Goal: Information Seeking & Learning: Learn about a topic

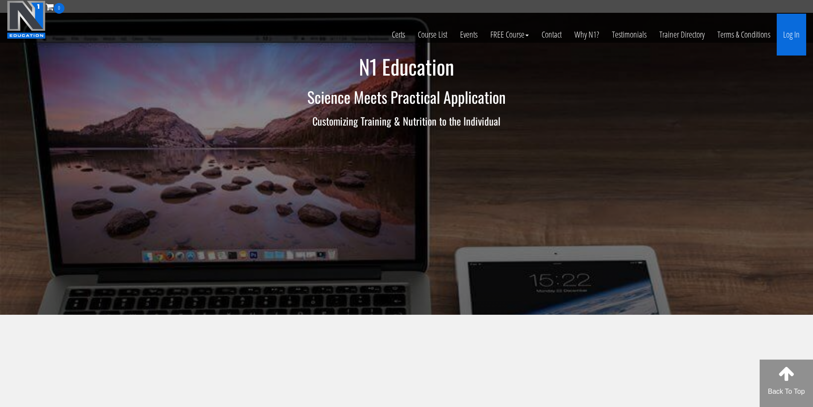
click at [789, 36] on link "Log In" at bounding box center [791, 35] width 29 height 42
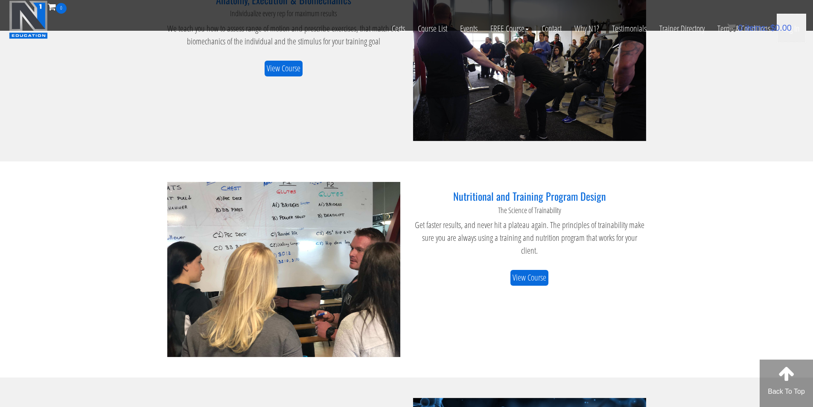
scroll to position [640, 0]
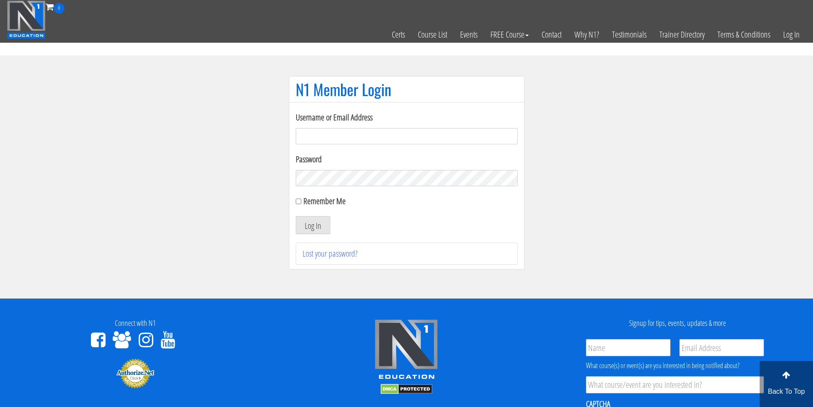
click at [311, 135] on input "Username or Email Address" at bounding box center [407, 136] width 222 height 16
type input "fmancin"
click at [320, 226] on button "Log In" at bounding box center [313, 225] width 35 height 18
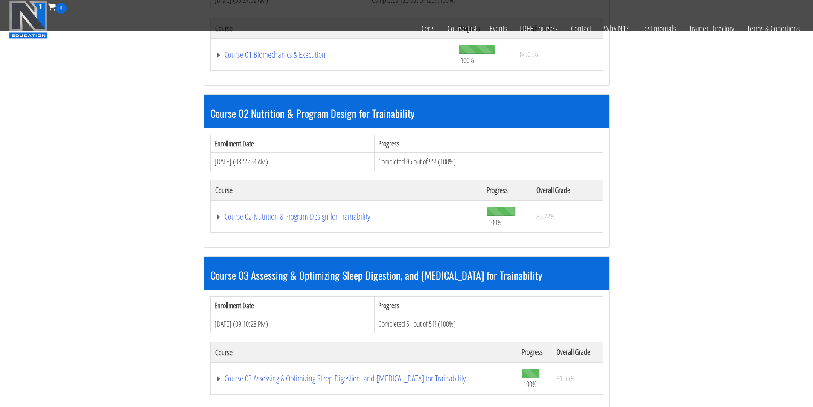
scroll to position [285, 0]
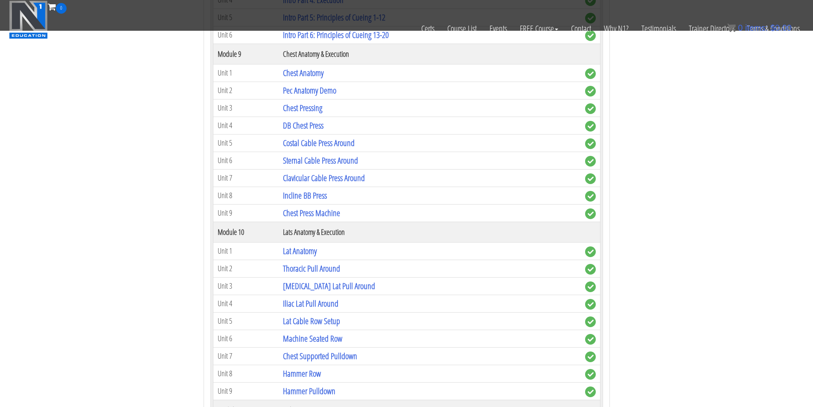
scroll to position [1423, 0]
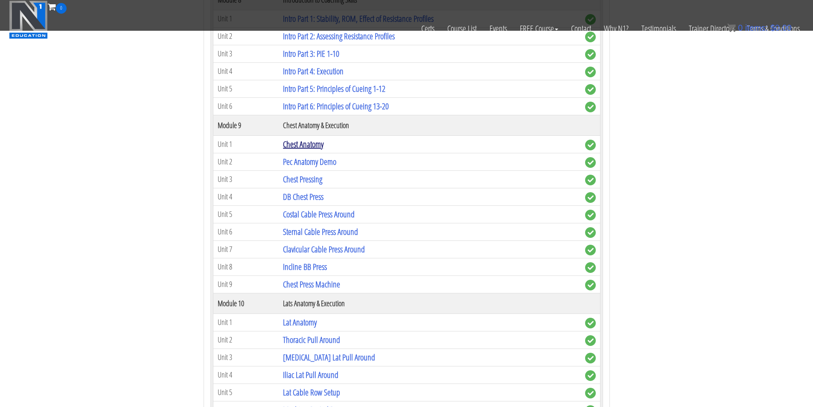
click at [313, 147] on link "Chest Anatomy" at bounding box center [303, 144] width 41 height 12
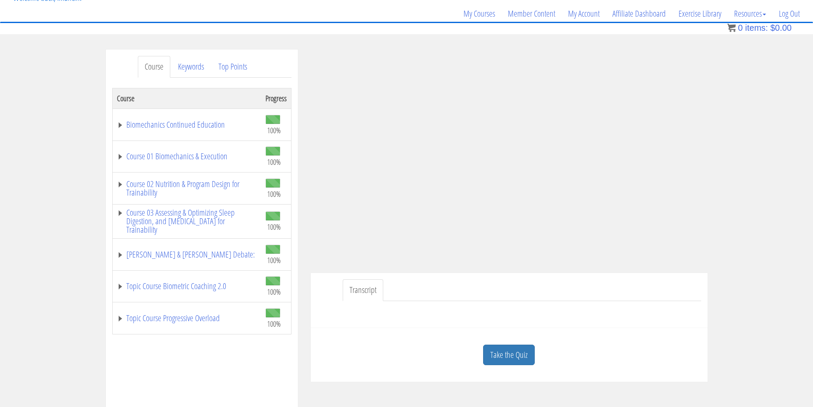
scroll to position [71, 0]
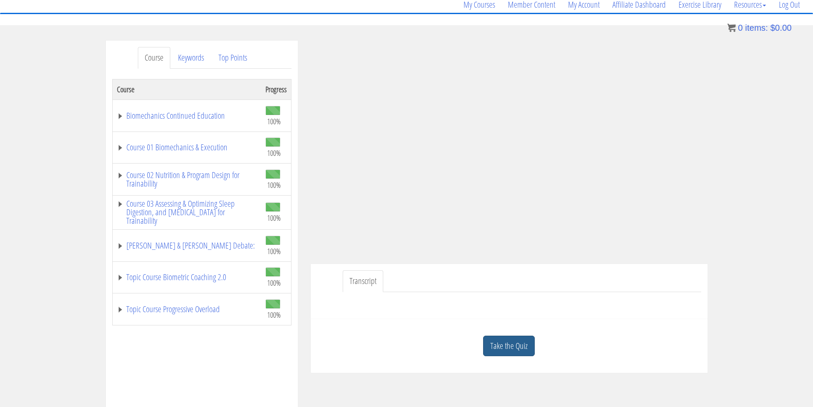
click at [525, 348] on link "Take the Quiz" at bounding box center [509, 346] width 52 height 21
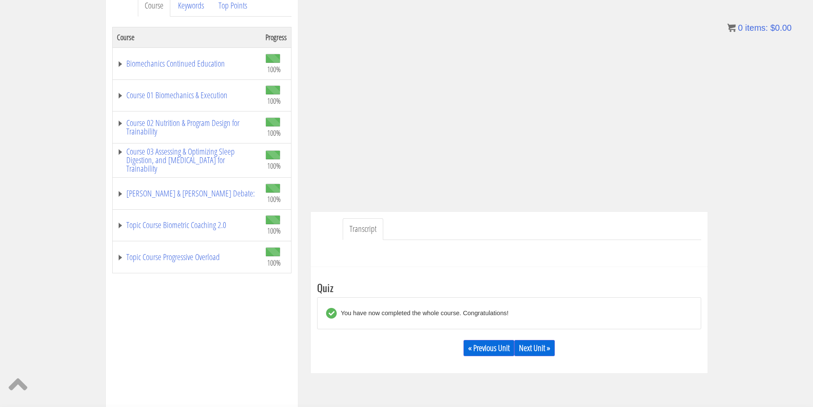
scroll to position [142, 0]
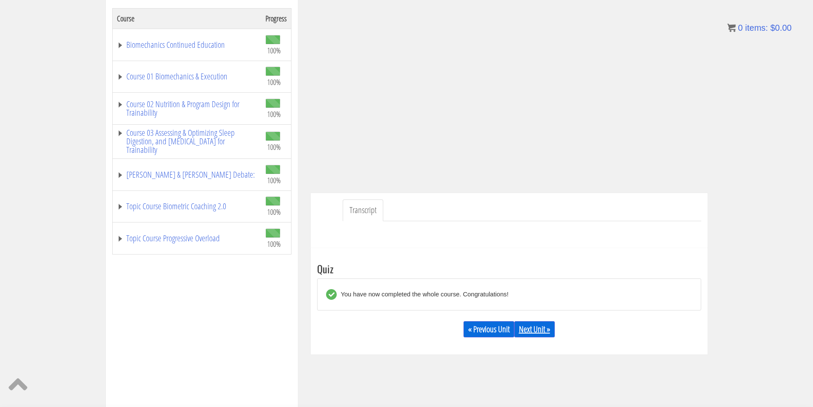
click at [533, 328] on link "Next Unit »" at bounding box center [534, 329] width 41 height 16
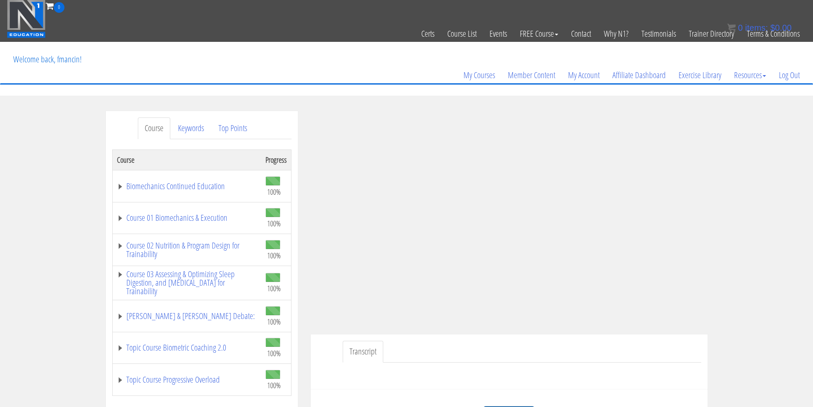
scroll to position [72, 0]
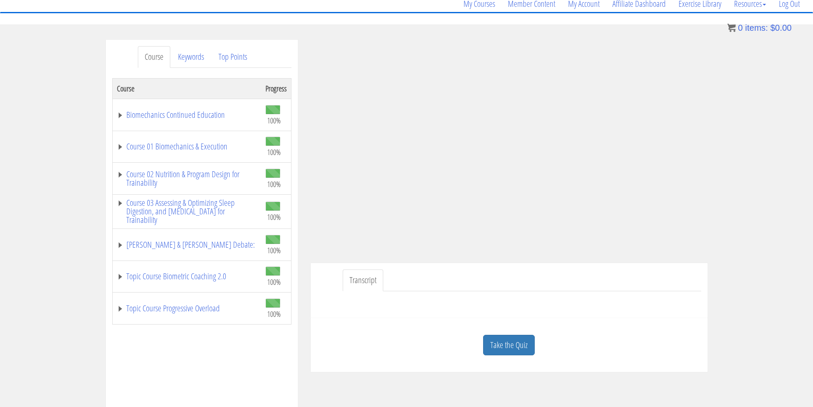
click at [520, 356] on div "Take the Quiz" at bounding box center [509, 344] width 384 height 41
click at [518, 350] on link "Take the Quiz" at bounding box center [509, 345] width 52 height 21
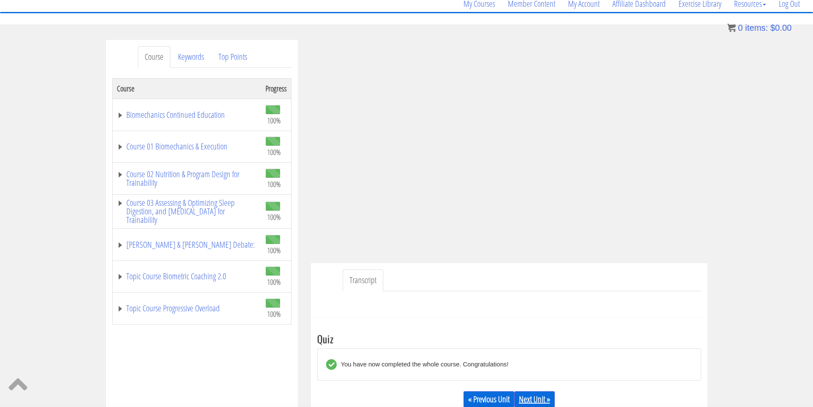
click at [537, 401] on link "Next Unit »" at bounding box center [534, 399] width 41 height 16
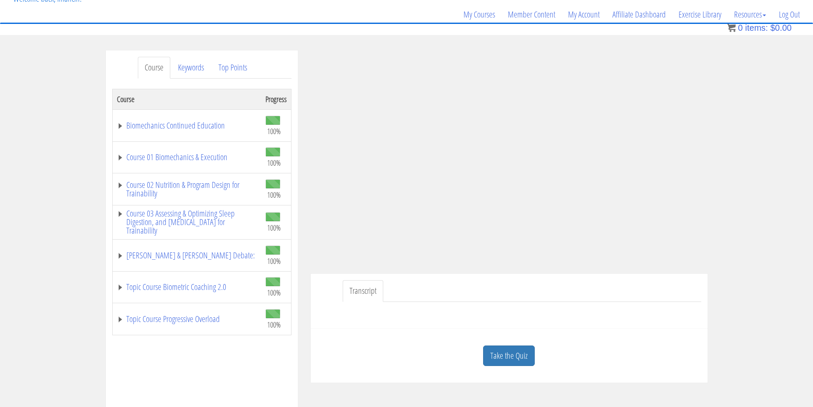
scroll to position [71, 0]
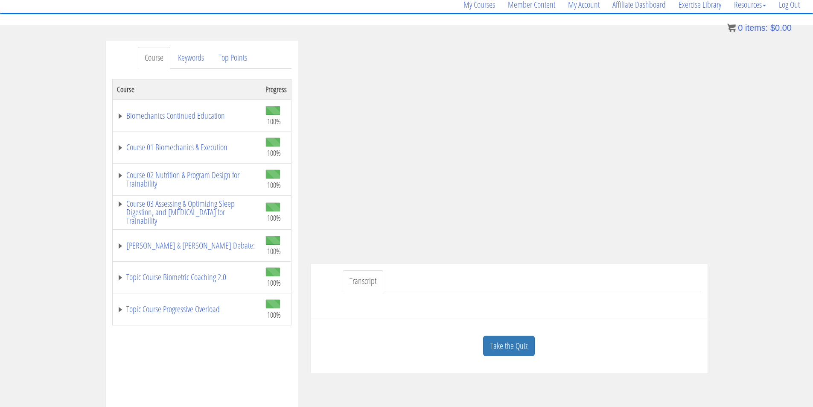
click at [525, 341] on link "Take the Quiz" at bounding box center [509, 346] width 52 height 21
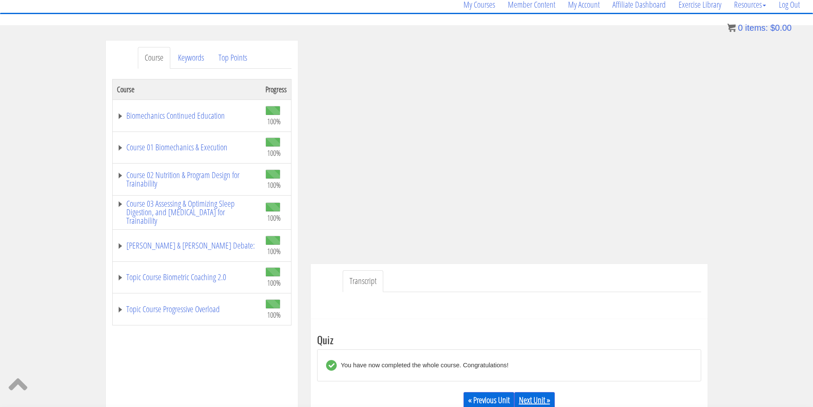
click at [543, 400] on link "Next Unit »" at bounding box center [534, 400] width 41 height 16
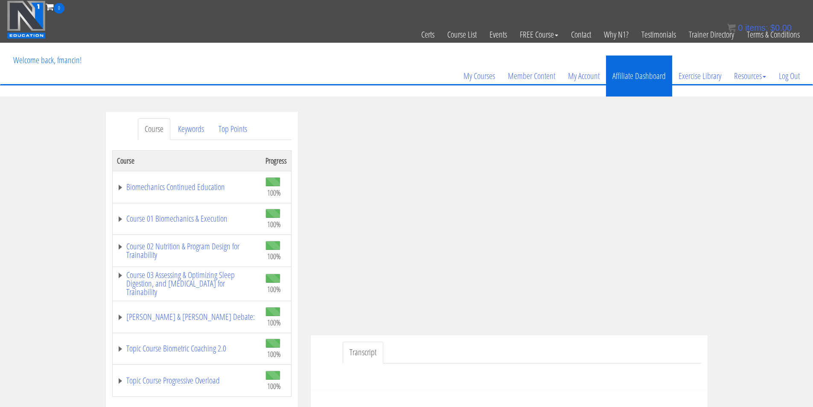
click at [639, 82] on link "Affiliate Dashboard" at bounding box center [639, 75] width 66 height 41
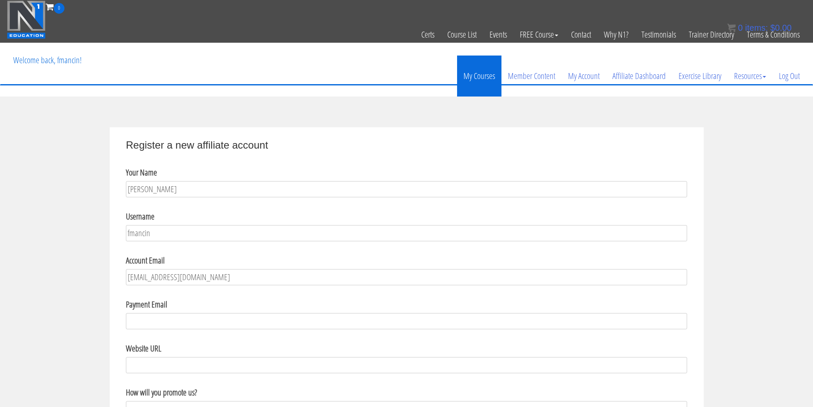
click at [486, 81] on link "My Courses" at bounding box center [479, 75] width 44 height 41
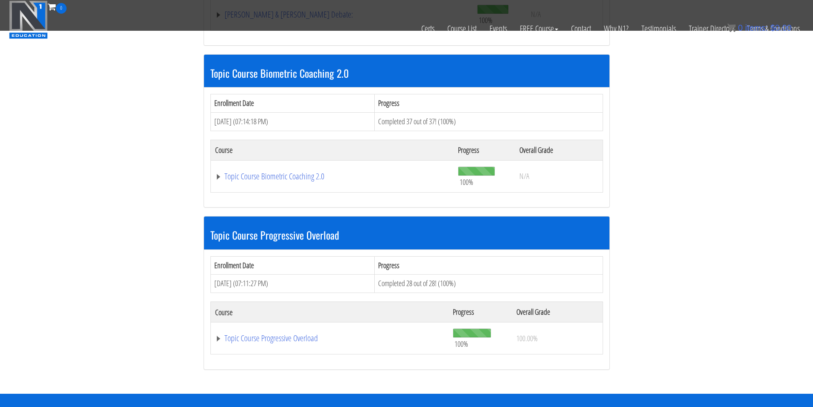
scroll to position [854, 0]
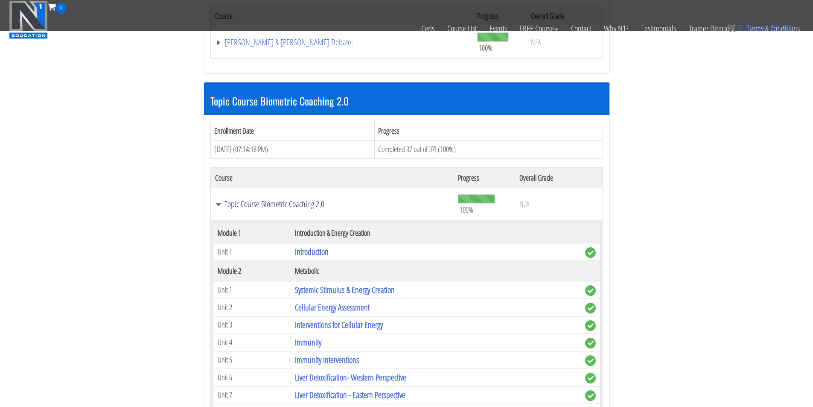
click at [219, 204] on link "Topic Course Biometric Coaching 2.0" at bounding box center [332, 204] width 234 height 9
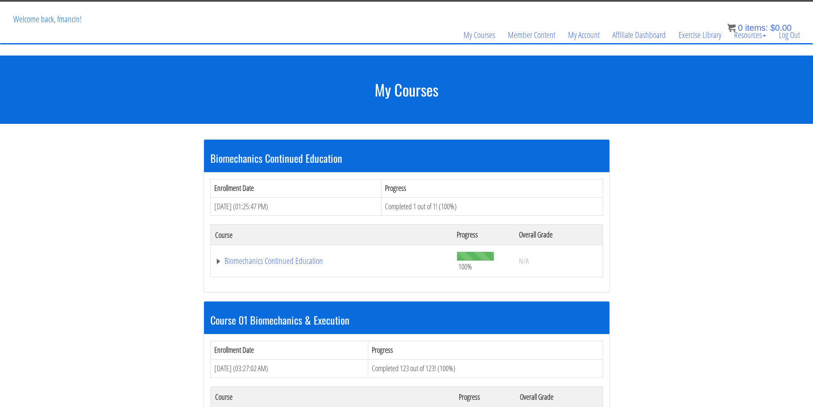
scroll to position [20, 0]
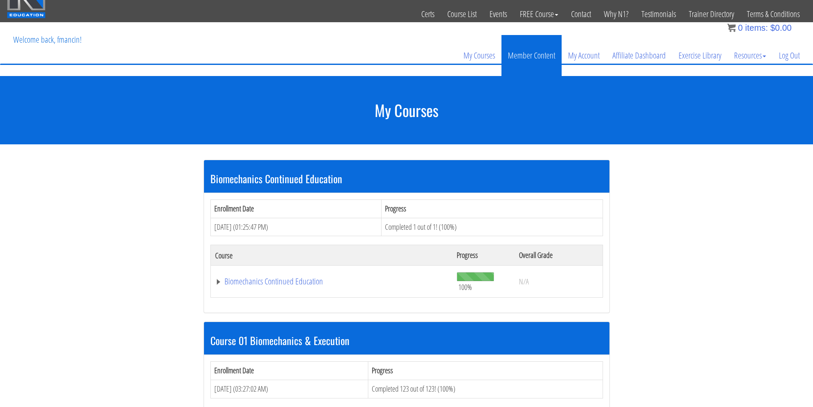
click at [542, 57] on link "Member Content" at bounding box center [532, 55] width 60 height 41
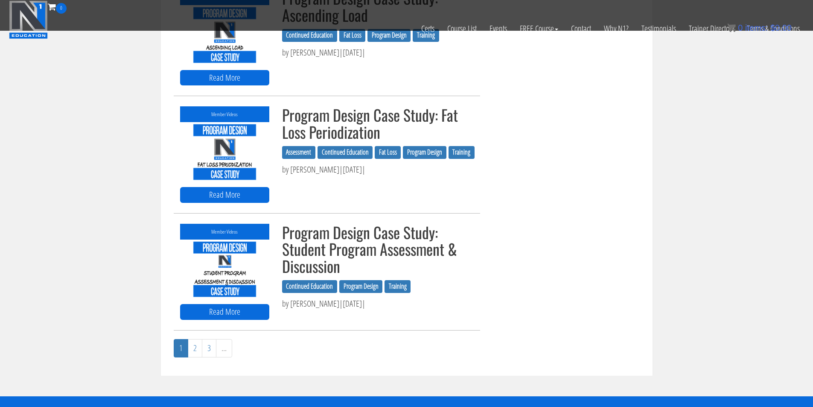
scroll to position [782, 0]
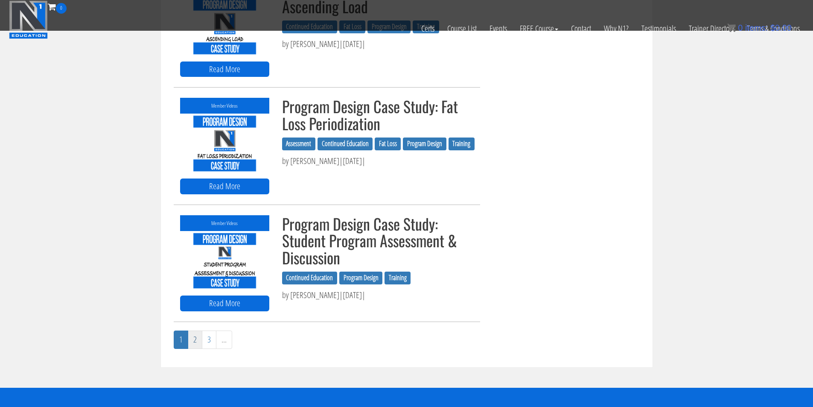
click at [198, 344] on link "2" at bounding box center [195, 339] width 15 height 18
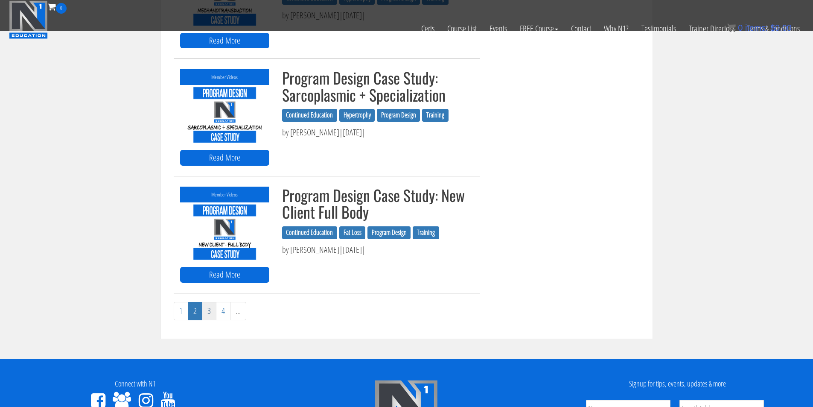
click at [209, 315] on link "3" at bounding box center [209, 311] width 15 height 18
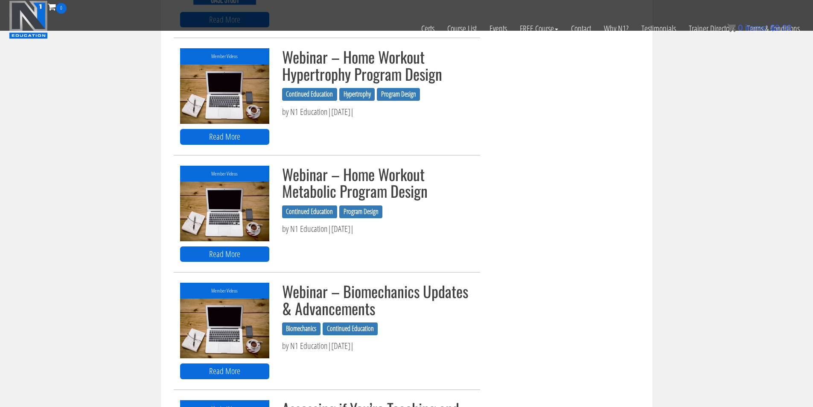
scroll to position [498, 0]
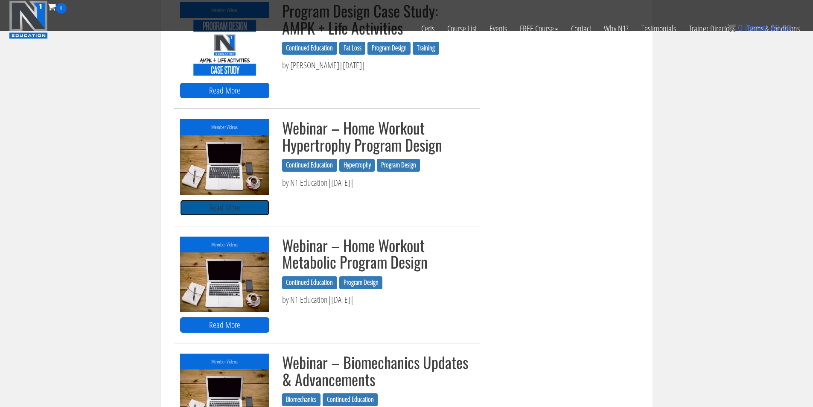
click at [253, 209] on link "Read More" at bounding box center [224, 208] width 89 height 16
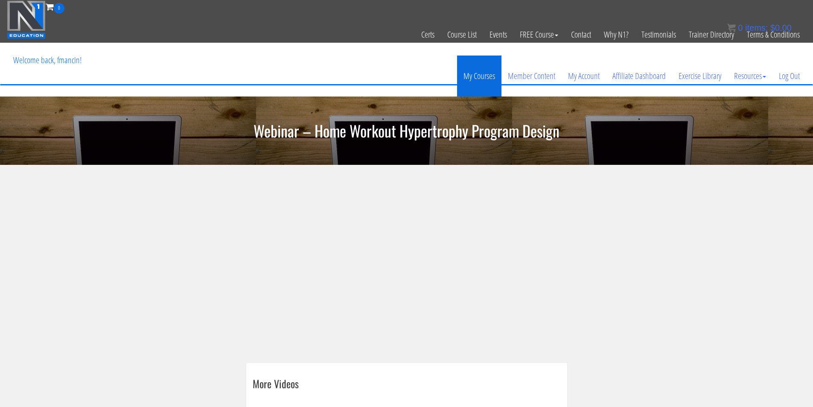
click at [486, 80] on link "My Courses" at bounding box center [479, 75] width 44 height 41
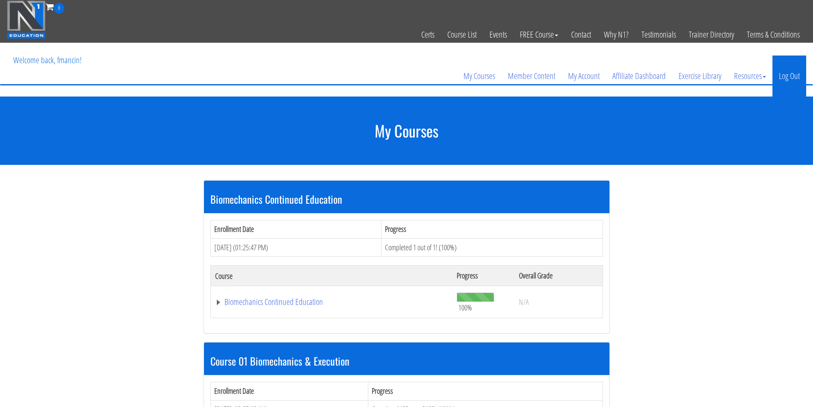
click at [798, 80] on link "Log Out" at bounding box center [790, 75] width 34 height 41
